Goal: Information Seeking & Learning: Learn about a topic

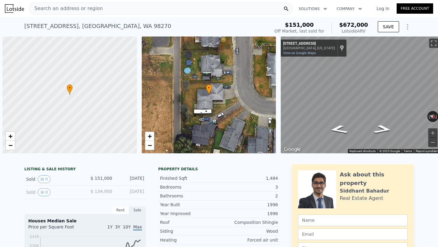
click at [111, 12] on div "Search an address or region" at bounding box center [160, 8] width 263 height 12
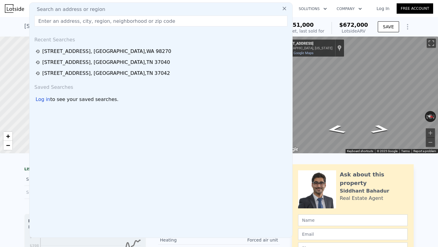
type input "[STREET_ADDRESS]"
type input "3"
type input "$ 688,000"
type input "$ 477,041"
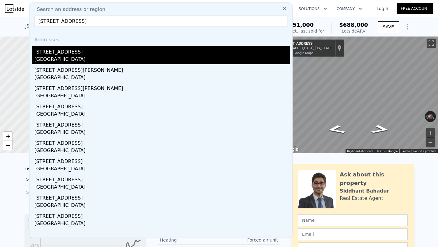
type input "[STREET_ADDRESS]"
click at [107, 52] on div "[STREET_ADDRESS]" at bounding box center [161, 51] width 255 height 10
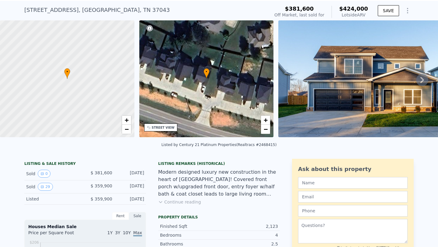
scroll to position [17, 0]
